Goal: Task Accomplishment & Management: Manage account settings

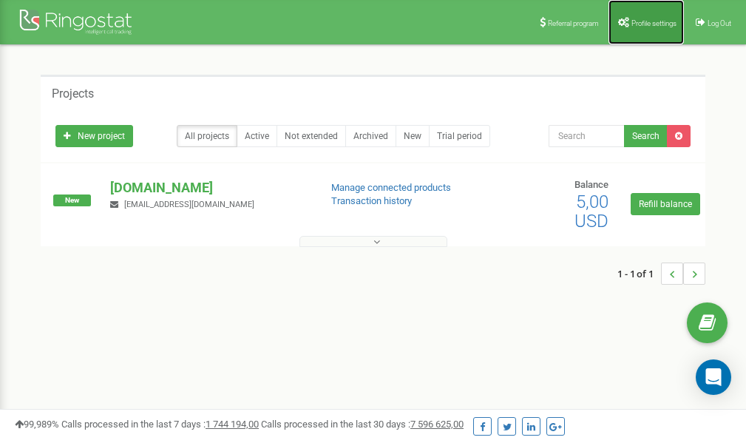
click at [646, 27] on link "Profile settings" at bounding box center [645, 22] width 75 height 44
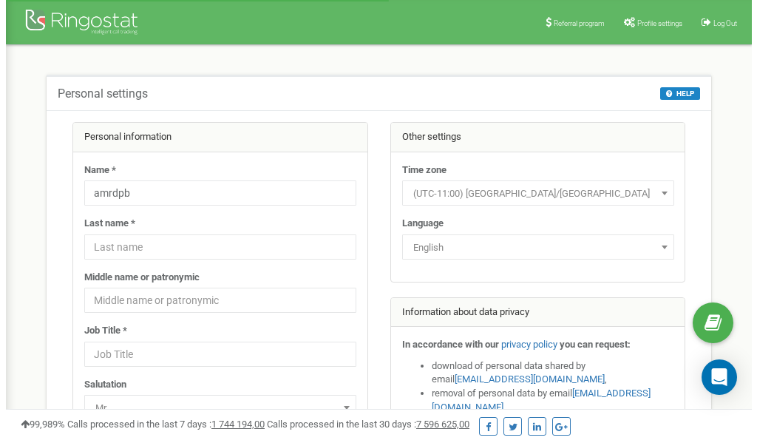
scroll to position [74, 0]
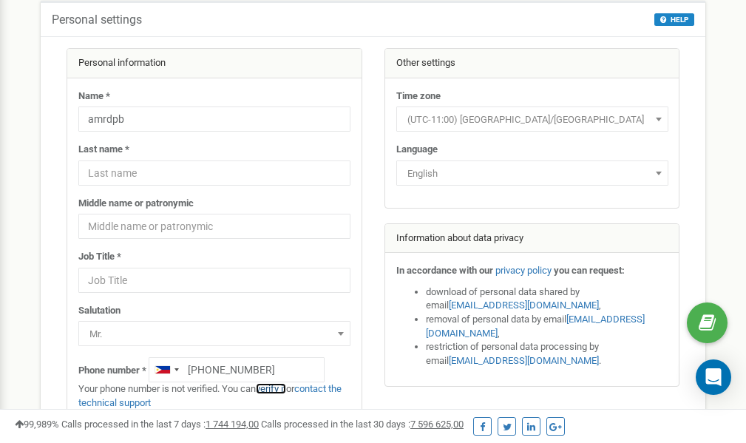
click at [277, 387] on link "verify it" at bounding box center [271, 388] width 30 height 11
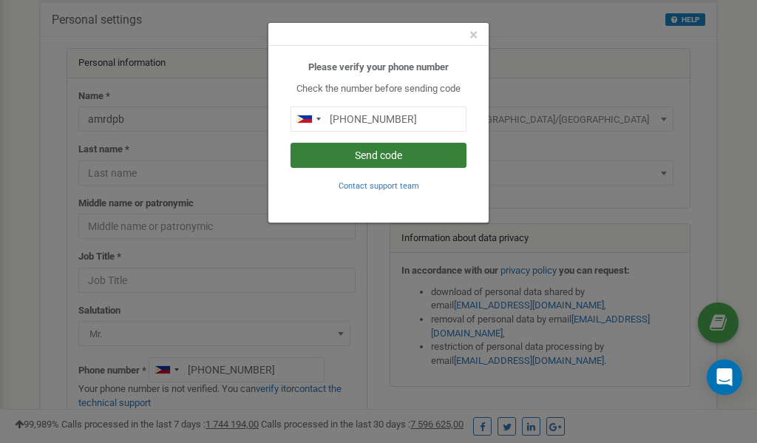
click at [372, 155] on button "Send code" at bounding box center [378, 155] width 176 height 25
